Goal: Entertainment & Leisure: Consume media (video, audio)

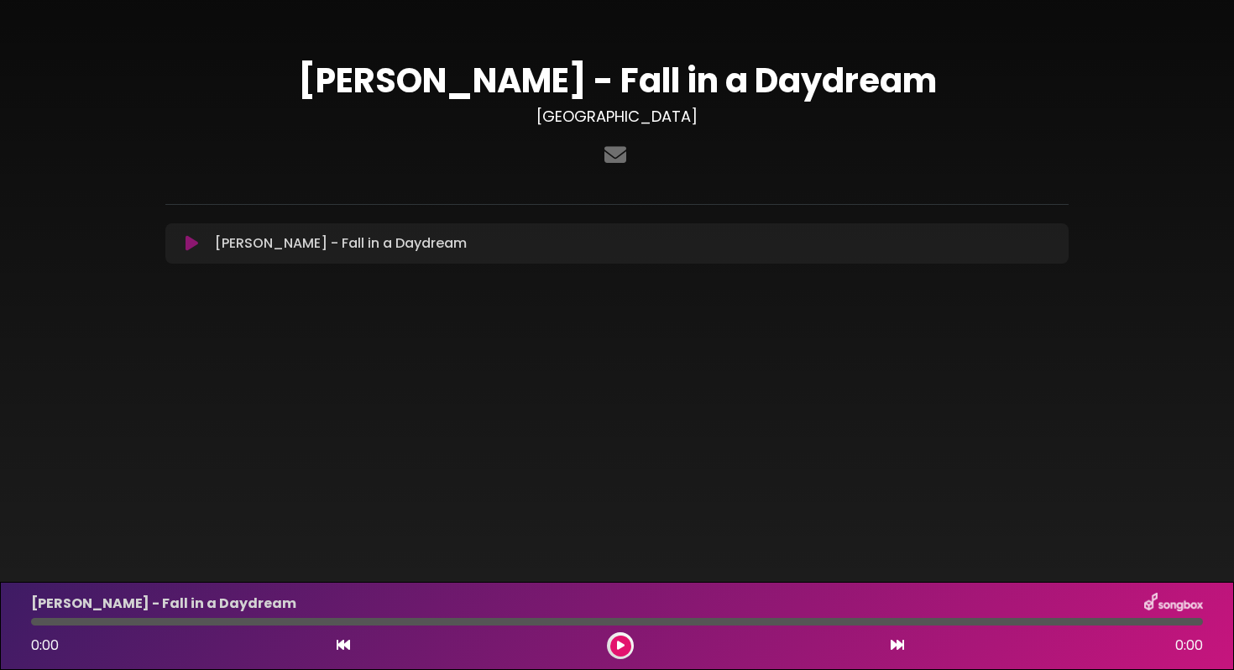
click at [200, 245] on button at bounding box center [191, 243] width 33 height 17
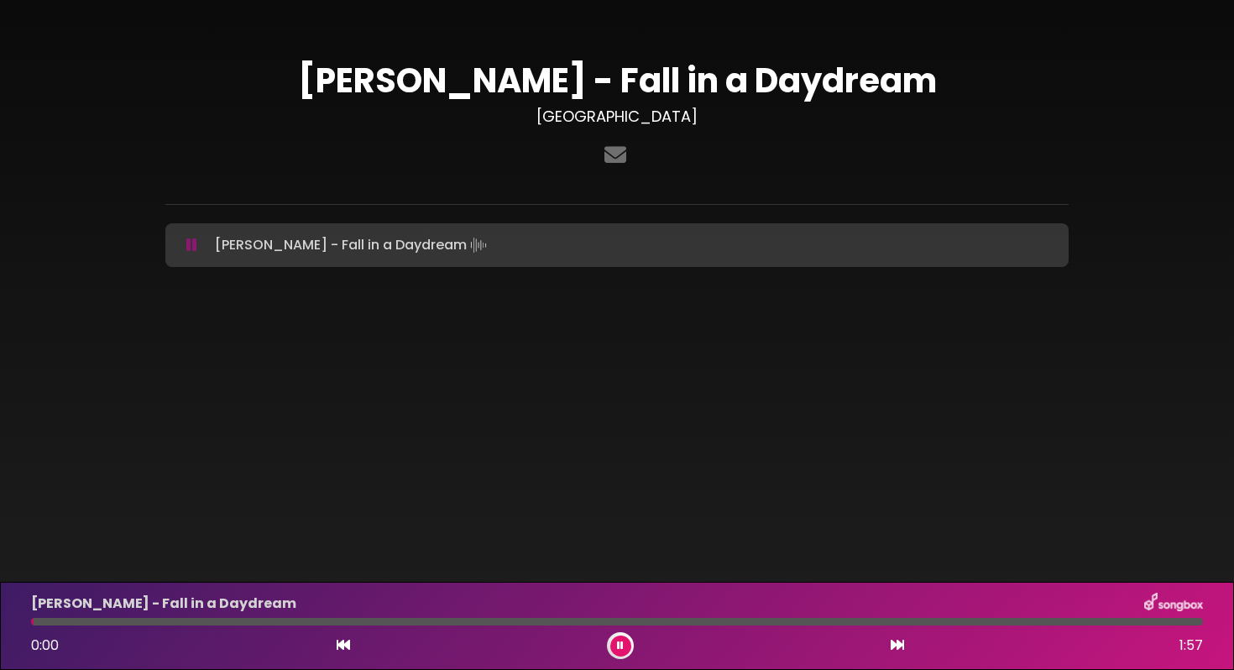
click at [194, 246] on icon at bounding box center [191, 245] width 11 height 17
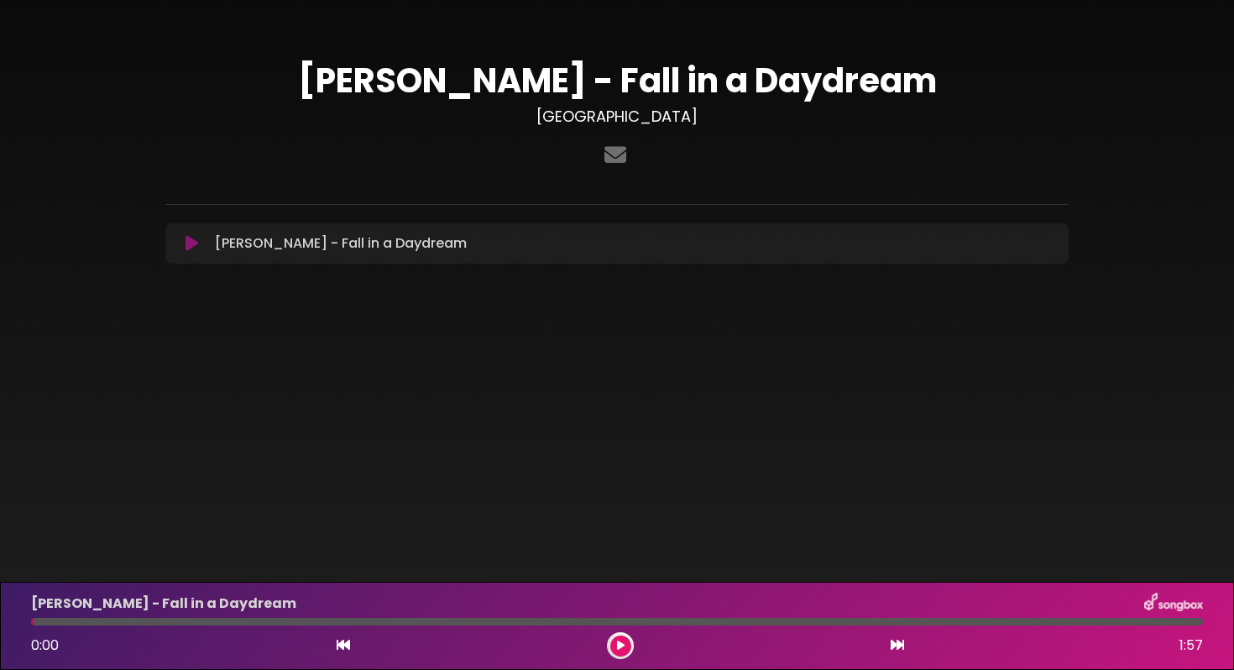
click at [192, 244] on icon at bounding box center [192, 243] width 13 height 17
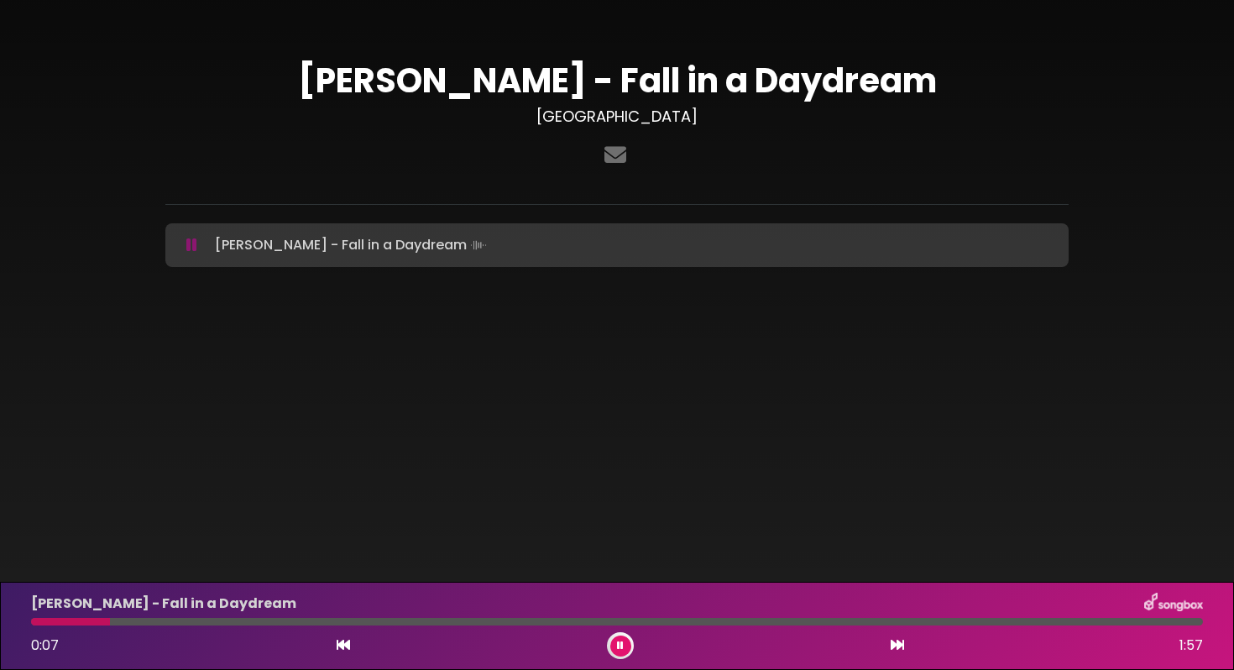
click at [620, 643] on icon at bounding box center [620, 645] width 7 height 10
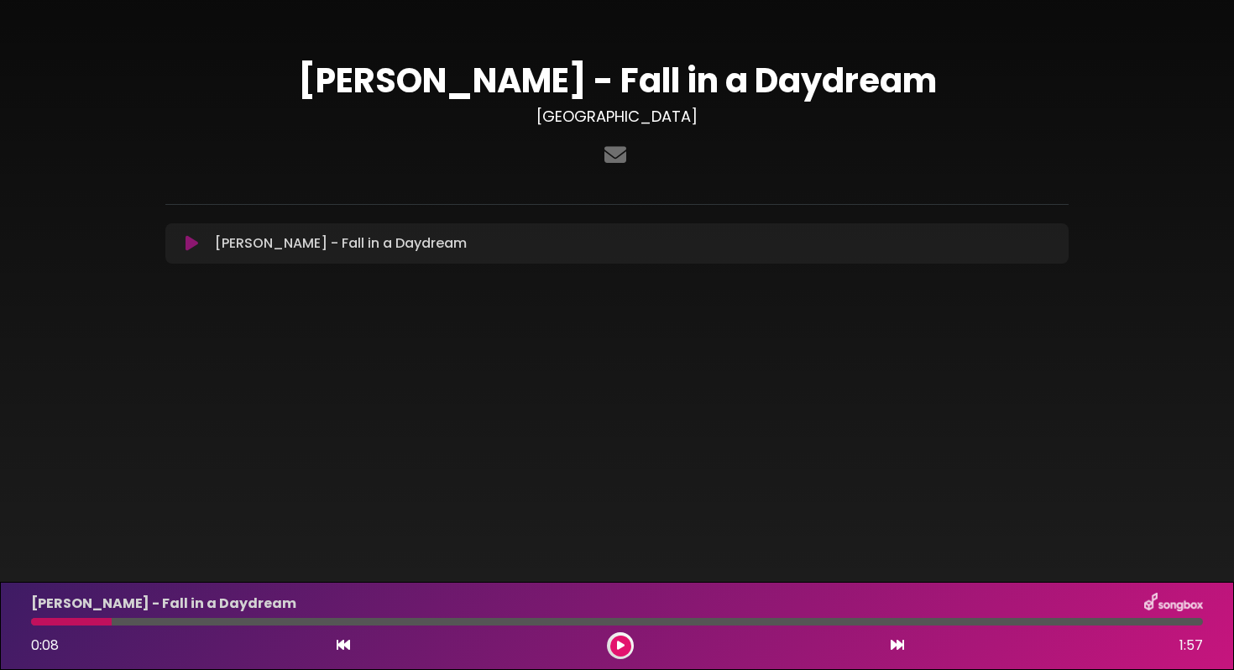
click at [603, 643] on div "0:08 1:57" at bounding box center [617, 645] width 1192 height 27
click at [620, 643] on icon at bounding box center [621, 645] width 8 height 10
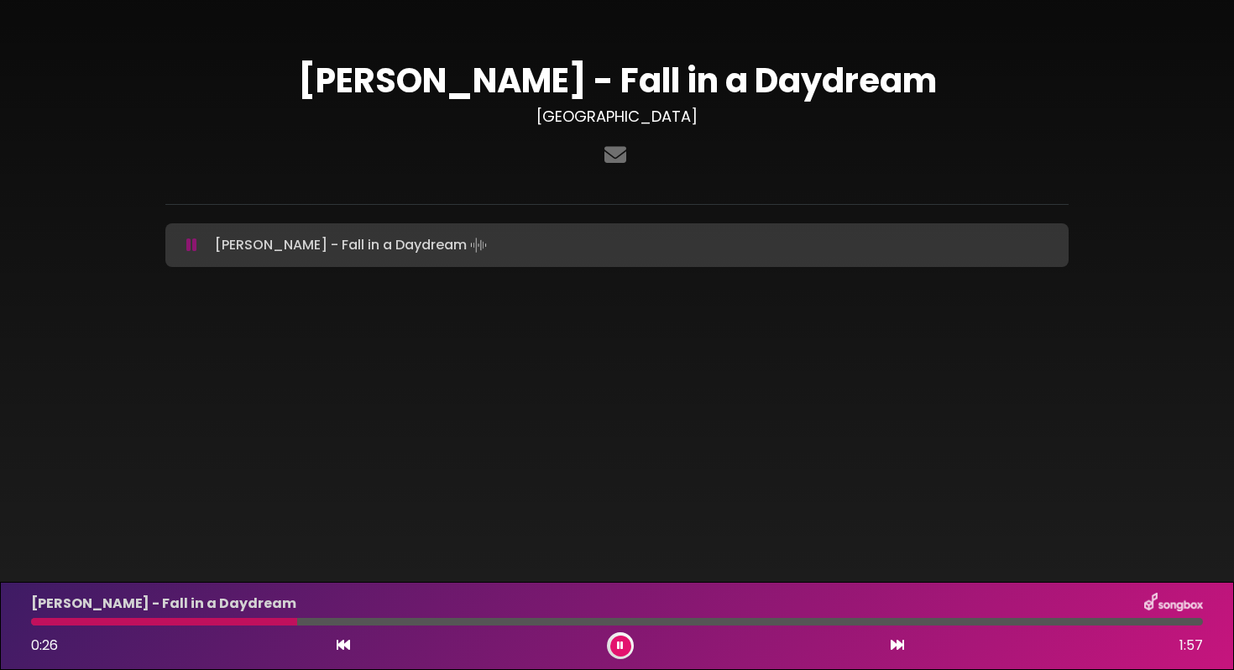
click at [619, 652] on button at bounding box center [620, 645] width 21 height 21
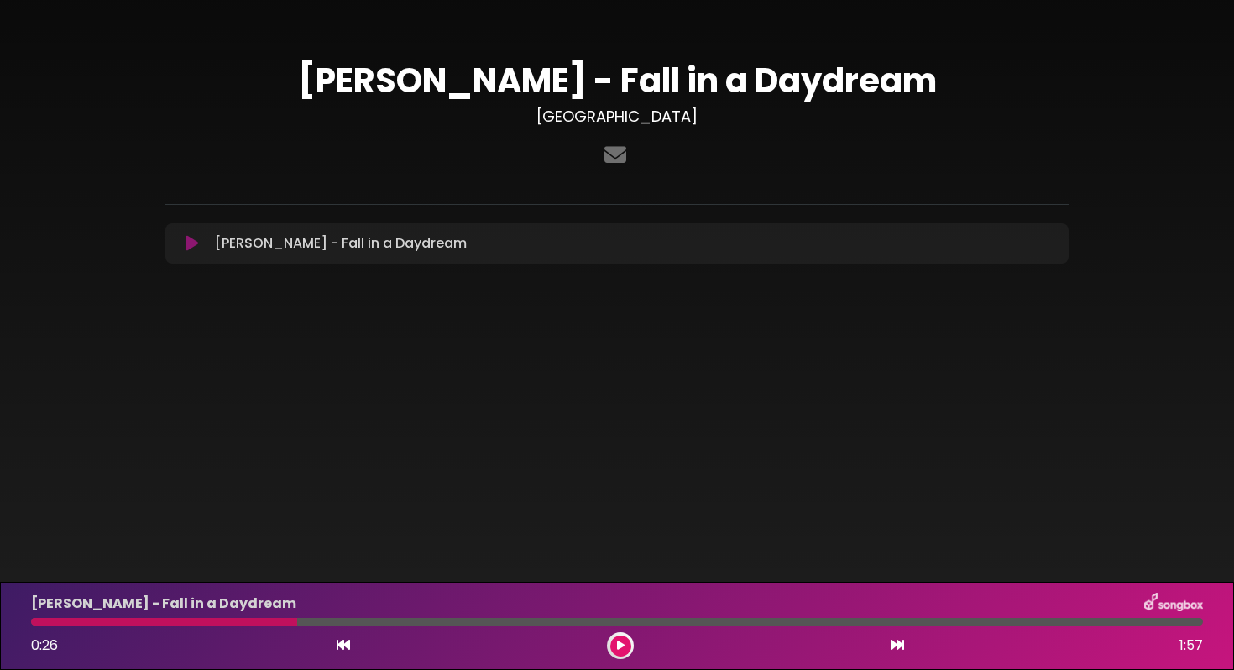
click at [629, 640] on button at bounding box center [620, 645] width 21 height 21
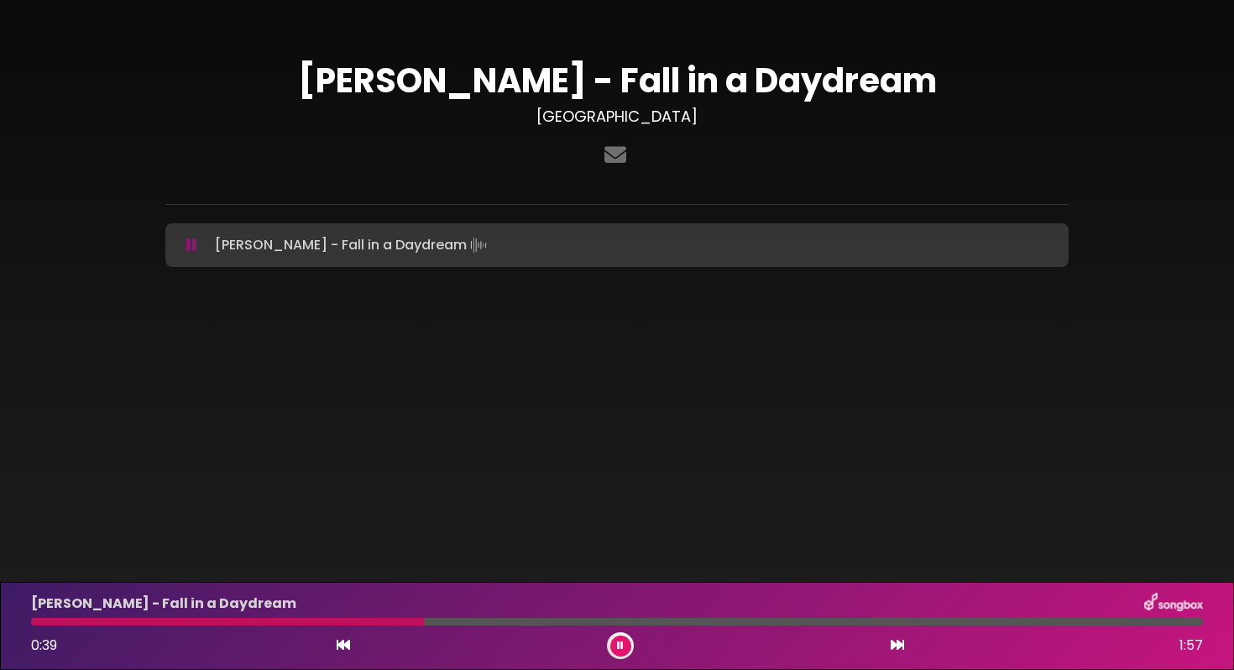
click at [896, 648] on icon at bounding box center [897, 644] width 13 height 13
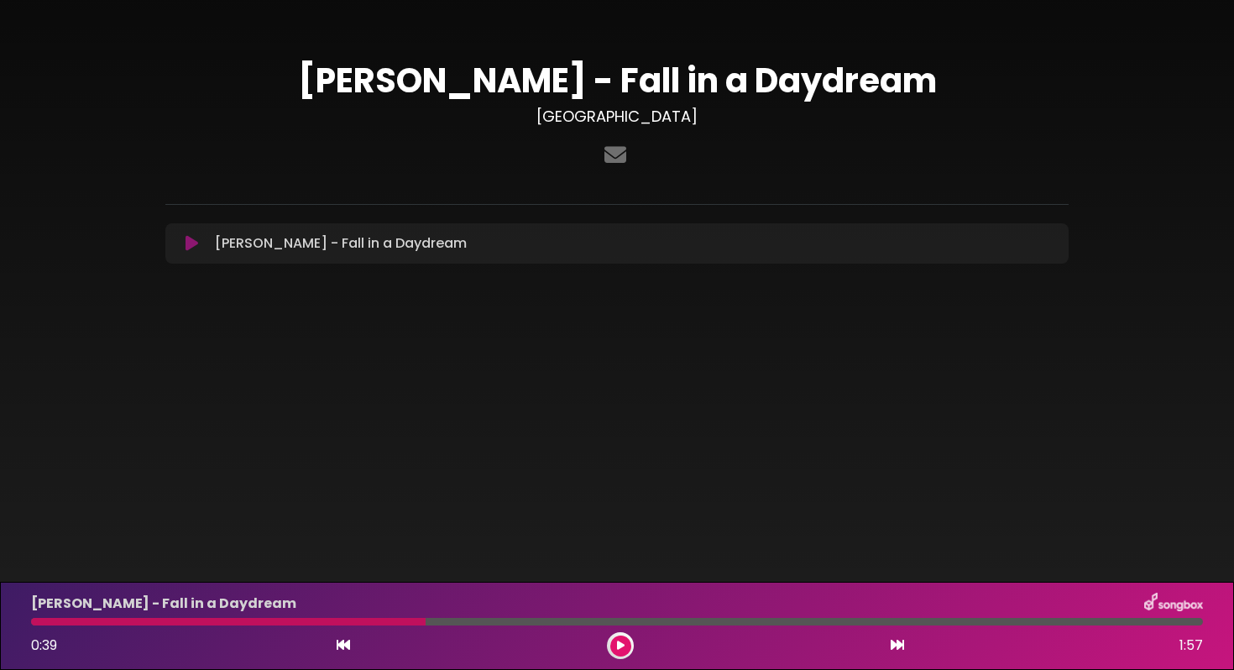
click at [895, 646] on icon at bounding box center [897, 644] width 13 height 13
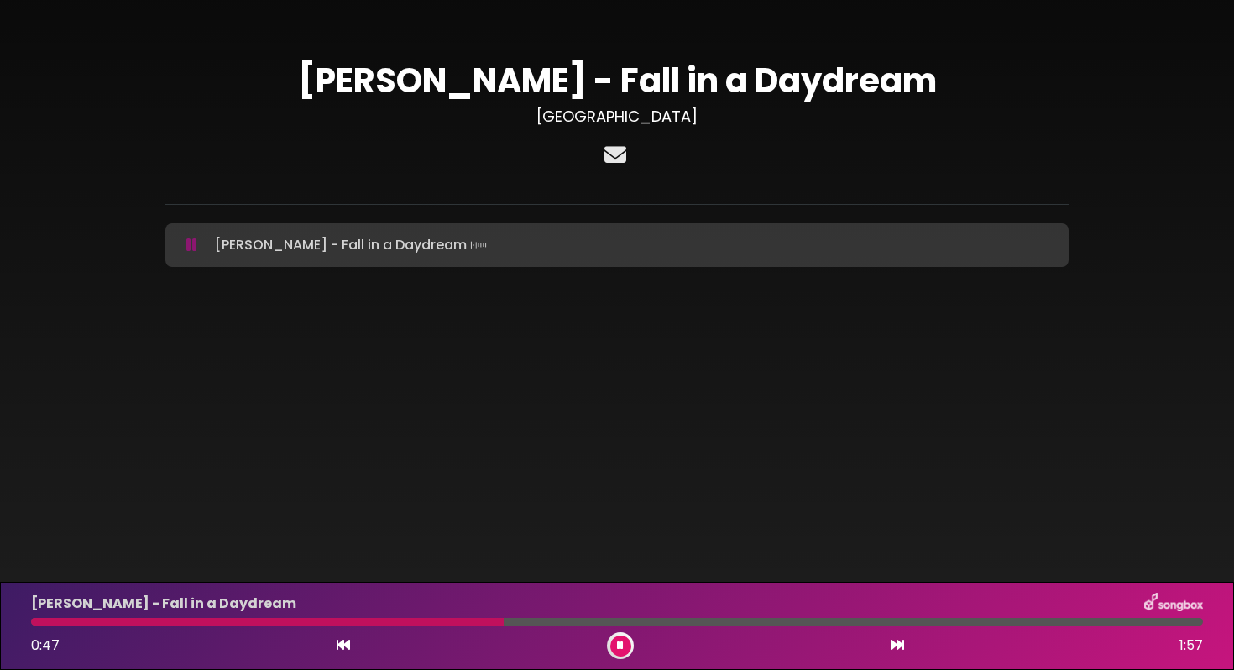
click at [615, 159] on icon at bounding box center [615, 155] width 29 height 22
